Goal: Navigation & Orientation: Find specific page/section

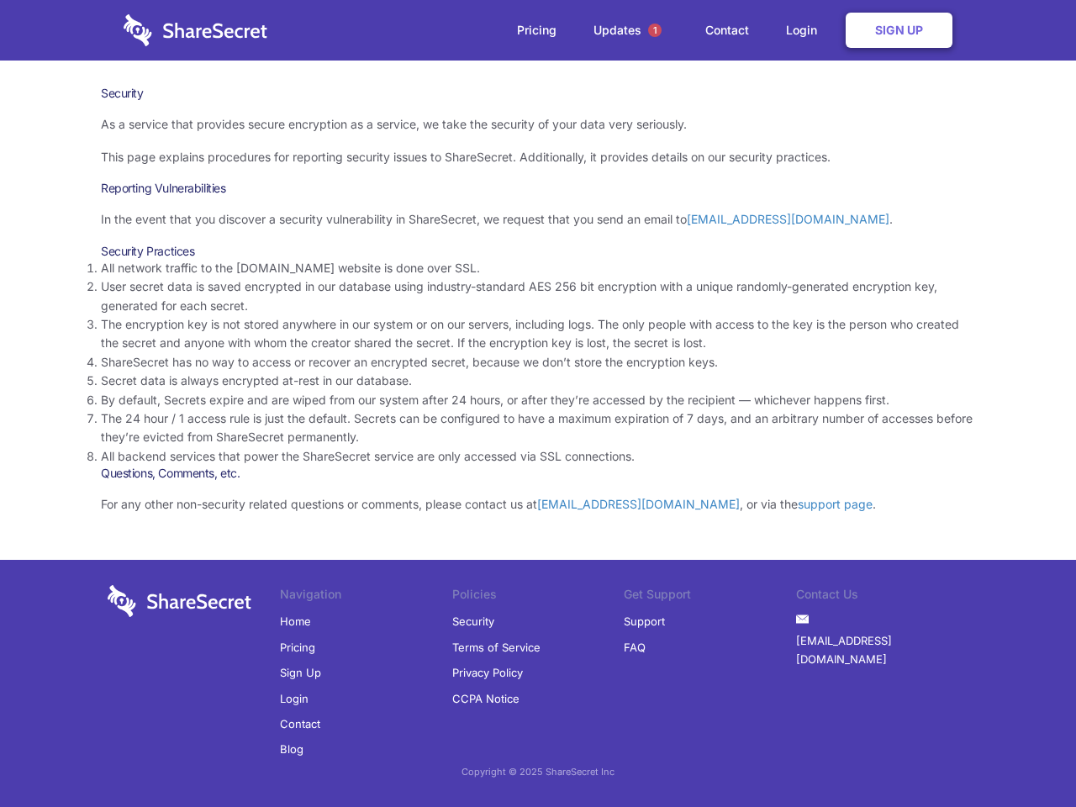
click at [538, 404] on li "By default, Secrets expire and are wiped from our system after 24 hours, or aft…" at bounding box center [538, 400] width 874 height 18
click at [655, 30] on span "1" at bounding box center [654, 30] width 13 height 13
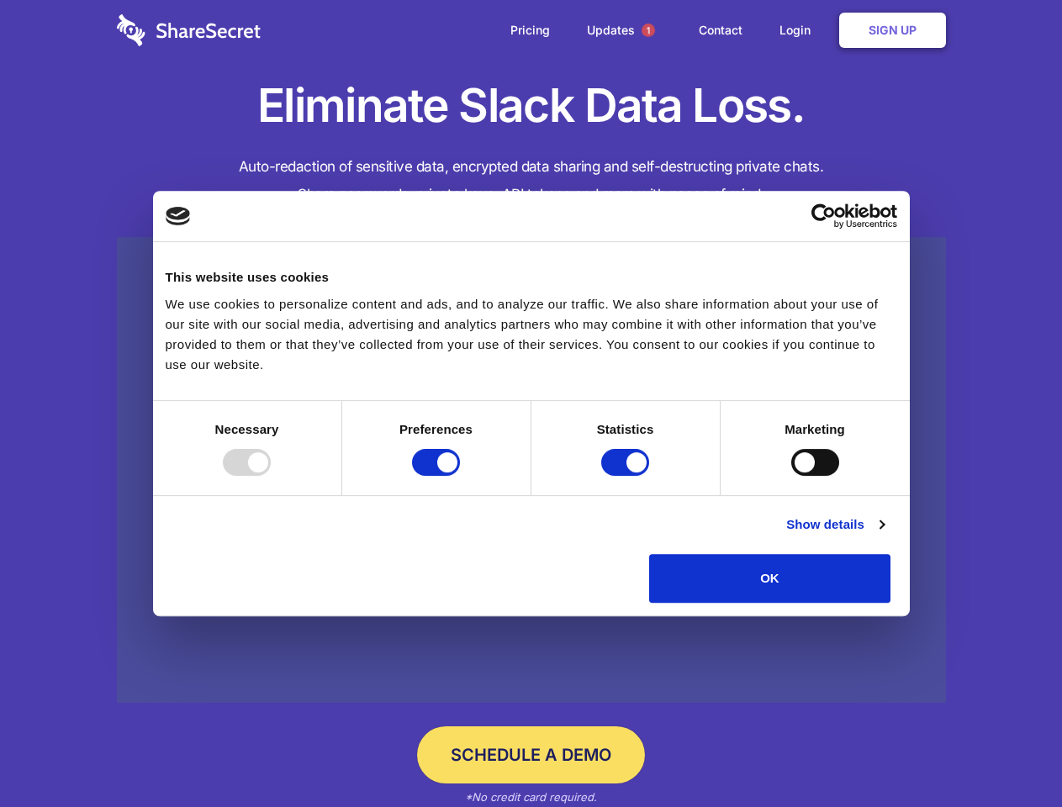
click at [271, 476] on div at bounding box center [247, 462] width 48 height 27
click at [460, 476] on input "Preferences" at bounding box center [436, 462] width 48 height 27
checkbox input "false"
click at [627, 476] on input "Statistics" at bounding box center [625, 462] width 48 height 27
checkbox input "false"
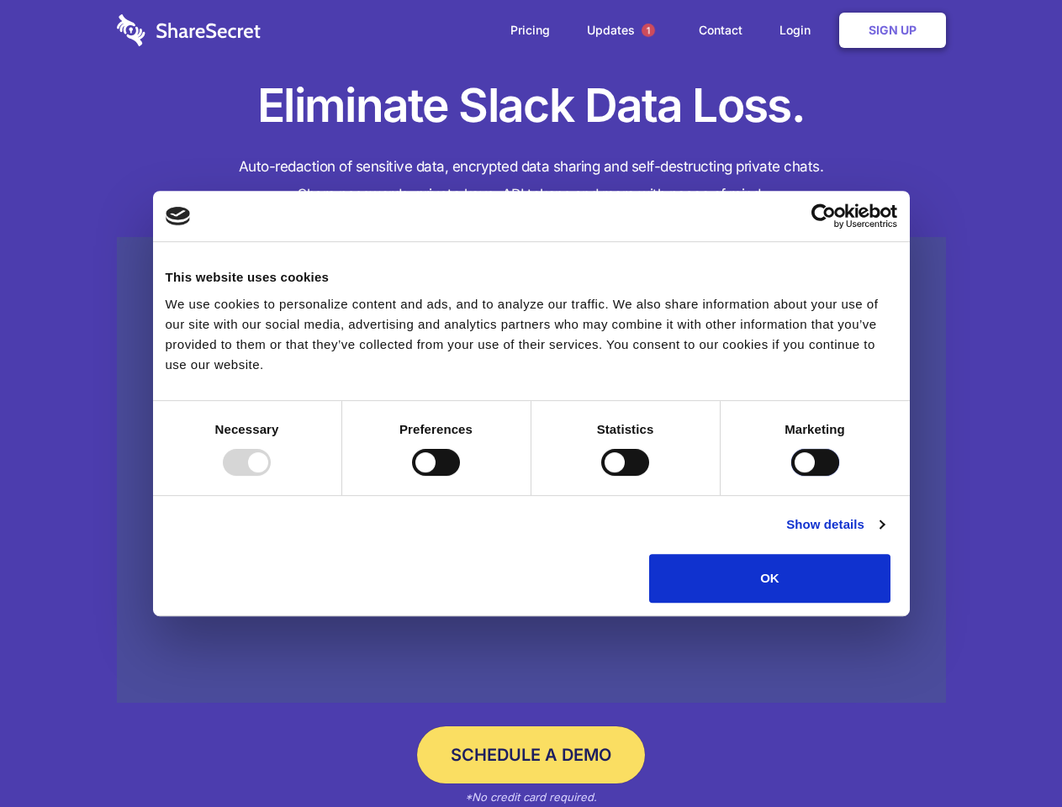
click at [791, 476] on input "Marketing" at bounding box center [815, 462] width 48 height 27
checkbox input "true"
click at [884, 535] on link "Show details" at bounding box center [835, 525] width 98 height 20
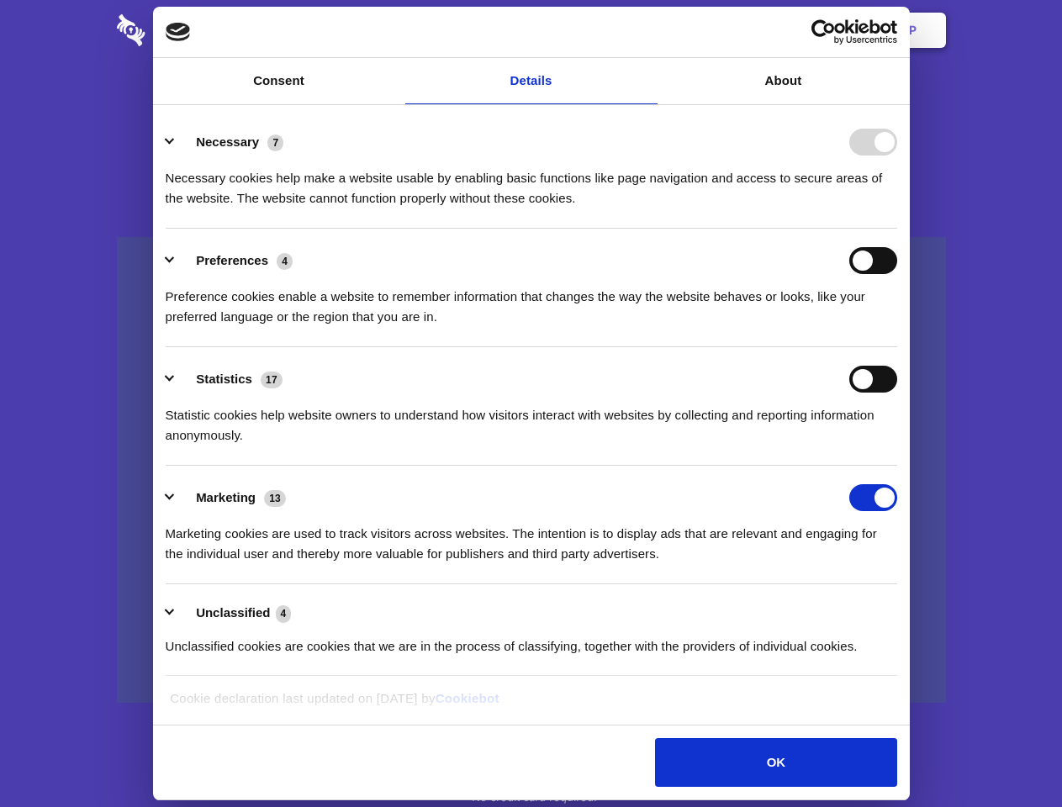
click at [897, 229] on li "Necessary 7 Necessary cookies help make a website usable by enabling basic func…" at bounding box center [531, 169] width 731 height 119
click at [647, 30] on span "1" at bounding box center [647, 30] width 13 height 13
